Goal: Task Accomplishment & Management: Manage account settings

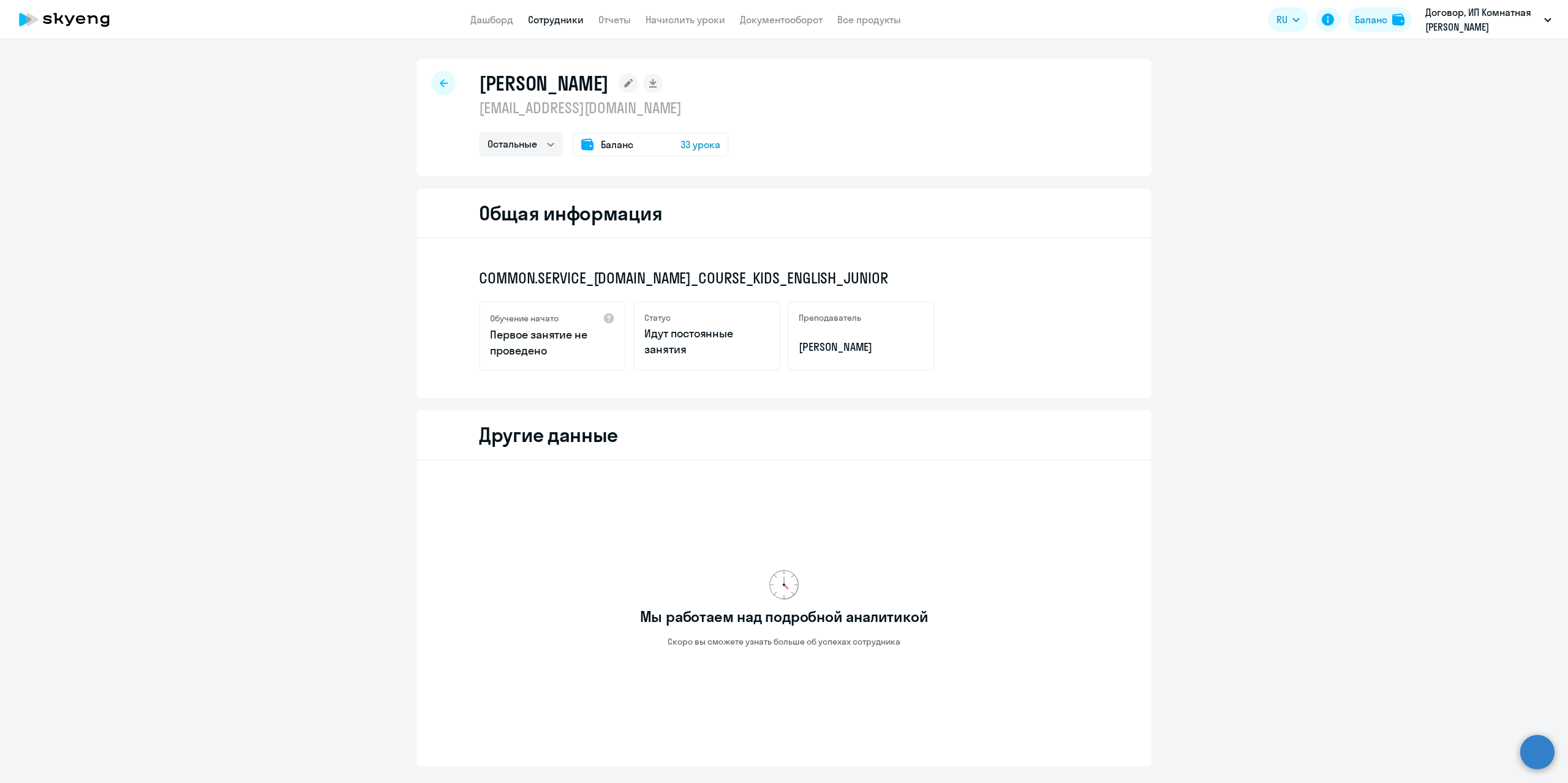
select select "others"
click at [444, 79] on div at bounding box center [443, 83] width 24 height 24
click at [273, 217] on ng-component "[PERSON_NAME] [EMAIL_ADDRESS][DOMAIN_NAME] Остальные Баланс 33 урока Общая инфо…" at bounding box center [784, 457] width 1568 height 797
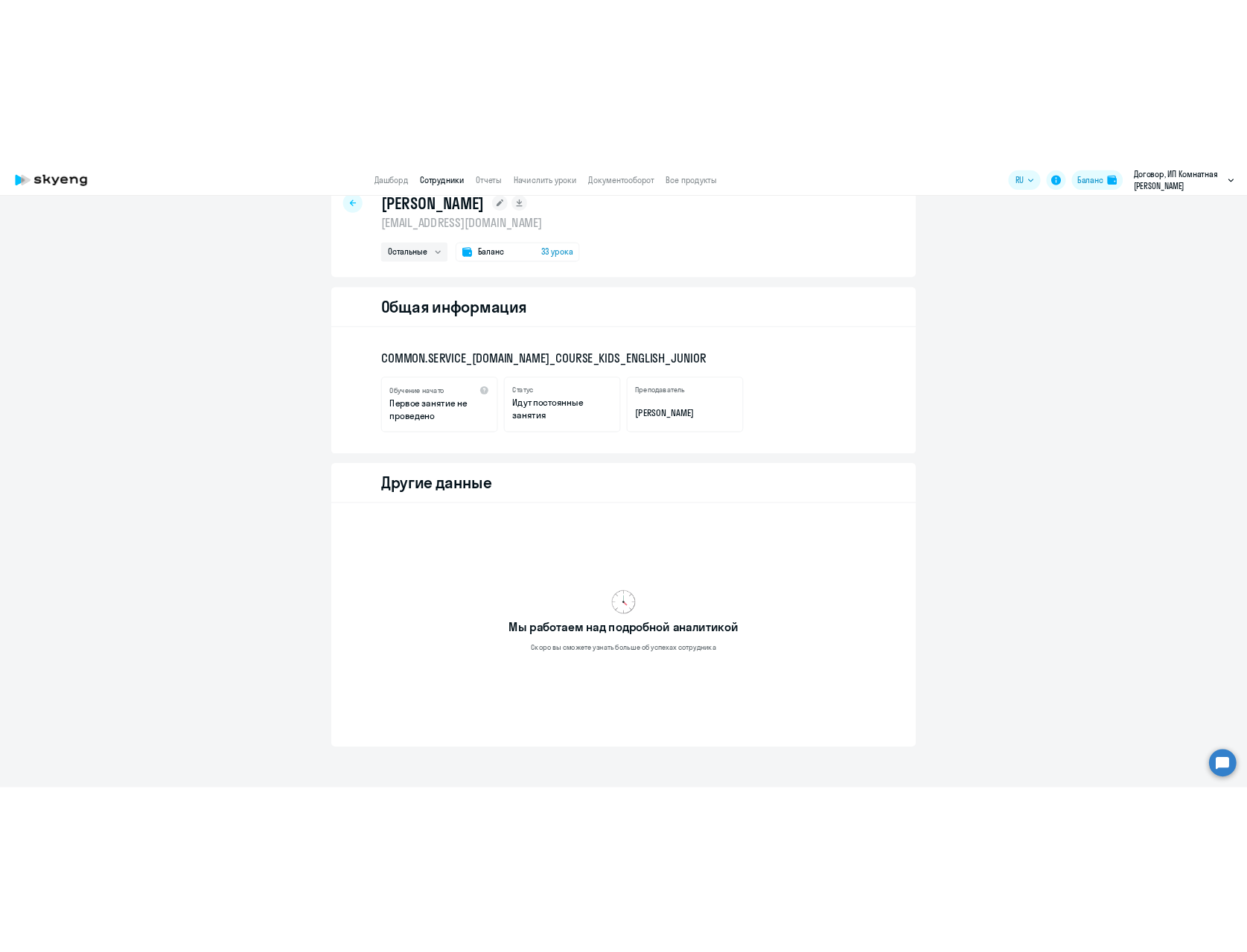
scroll to position [88, 0]
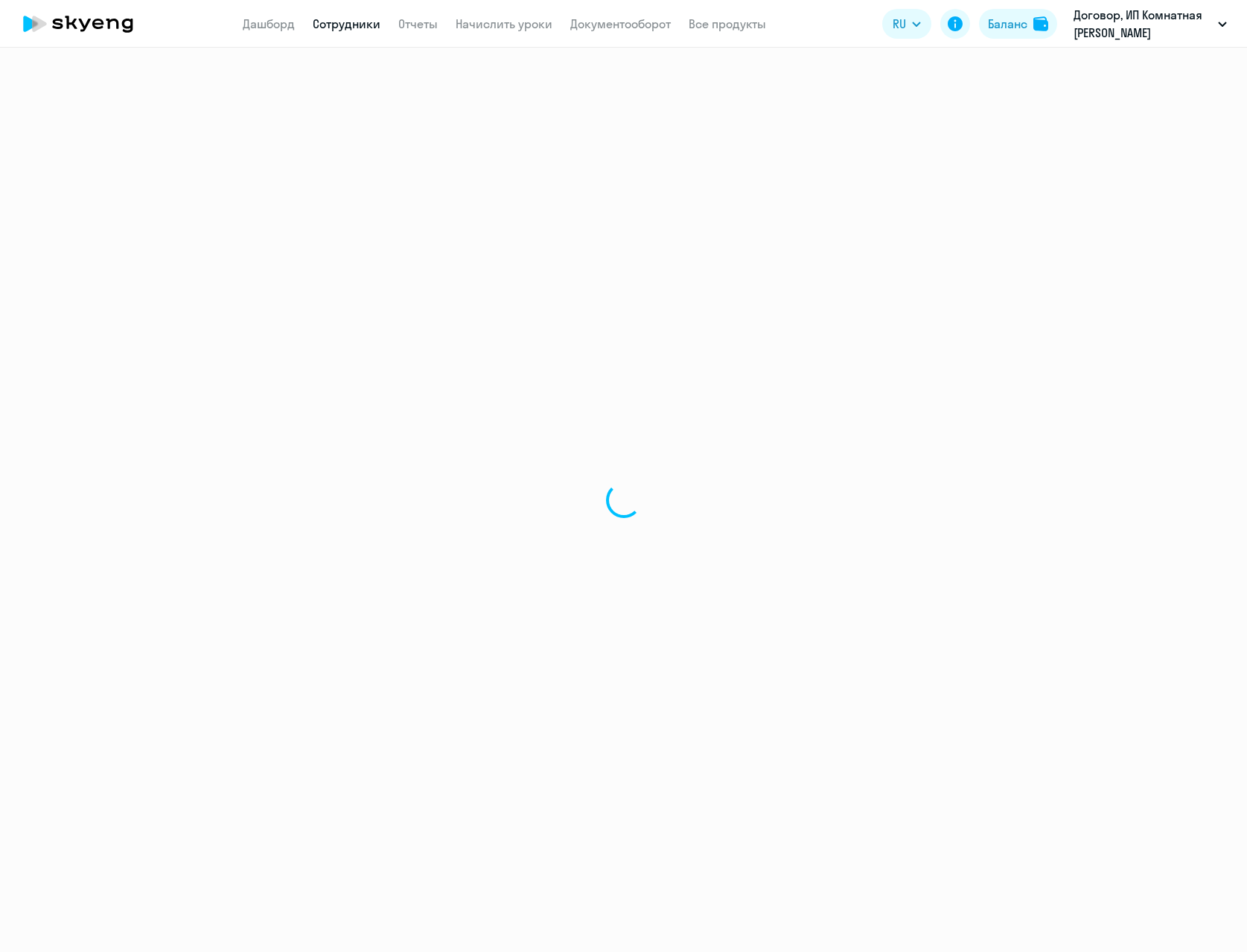
select select "others"
